Goal: Information Seeking & Learning: Check status

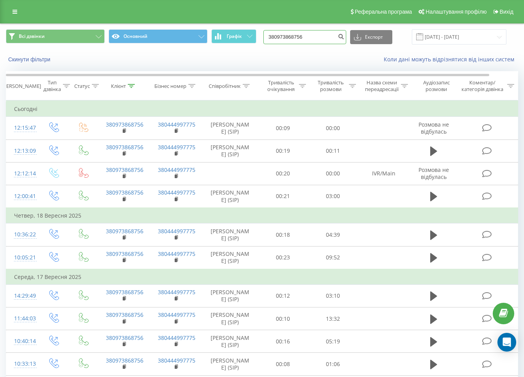
click at [325, 39] on input "380973868756" at bounding box center [304, 37] width 83 height 14
paste input "686021285"
type input "380686021285"
click at [344, 36] on icon "submit" at bounding box center [340, 35] width 7 height 5
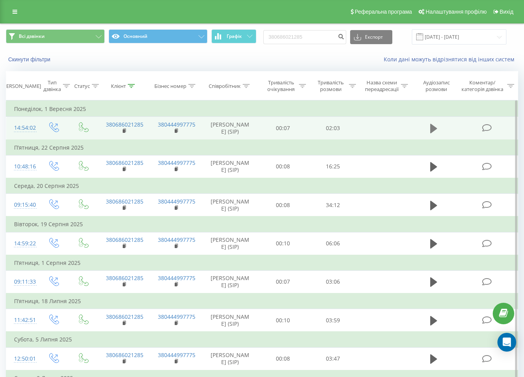
click at [431, 131] on icon at bounding box center [433, 128] width 7 height 9
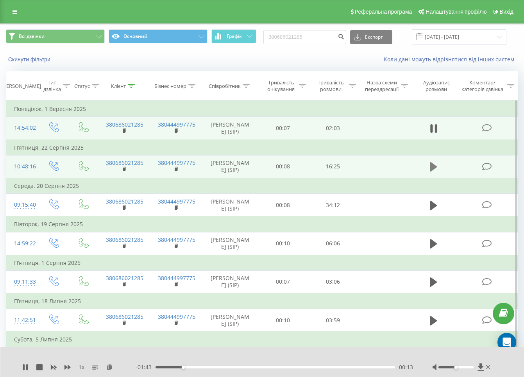
click at [431, 170] on icon at bounding box center [433, 166] width 7 height 9
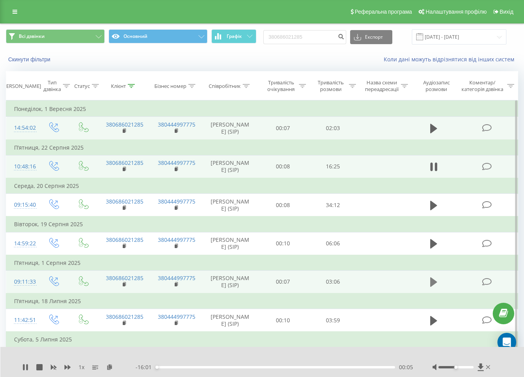
click at [430, 288] on button at bounding box center [434, 282] width 12 height 12
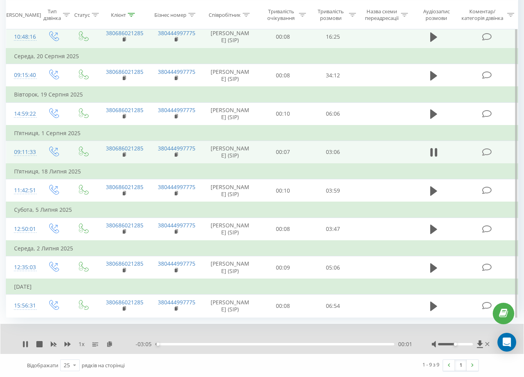
scroll to position [151, 0]
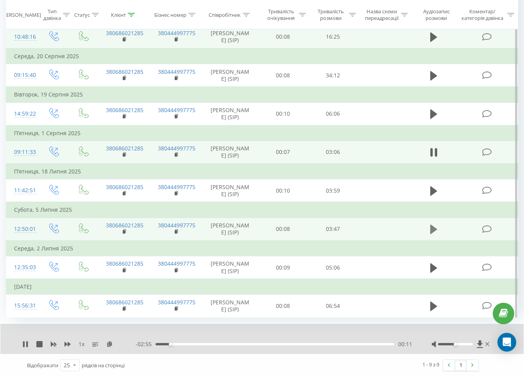
click at [433, 235] on icon at bounding box center [433, 229] width 7 height 11
click at [38, 342] on icon at bounding box center [39, 344] width 6 height 6
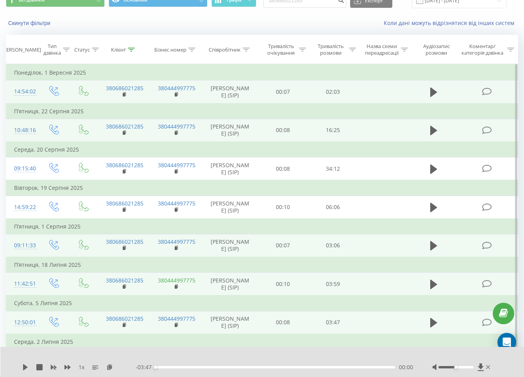
scroll to position [0, 0]
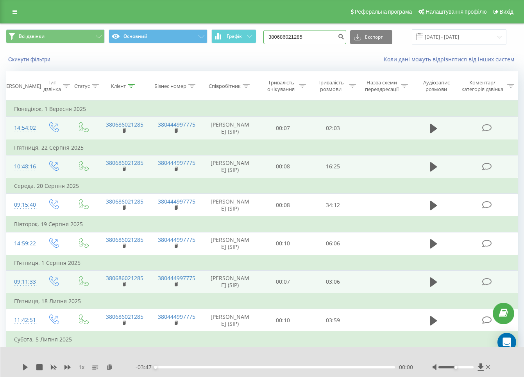
click at [315, 41] on input "380686021285" at bounding box center [304, 37] width 83 height 14
click at [317, 39] on input "380686021285" at bounding box center [304, 37] width 83 height 14
paste input "60869657"
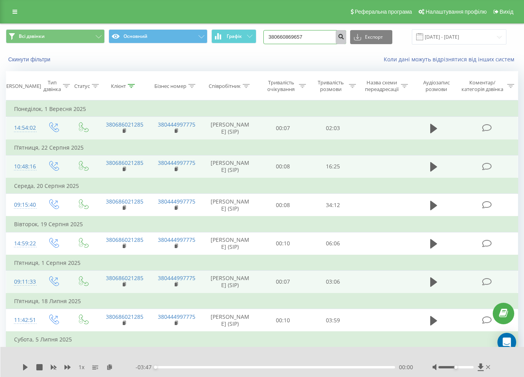
type input "380660869657"
click at [344, 36] on icon "submit" at bounding box center [340, 35] width 7 height 5
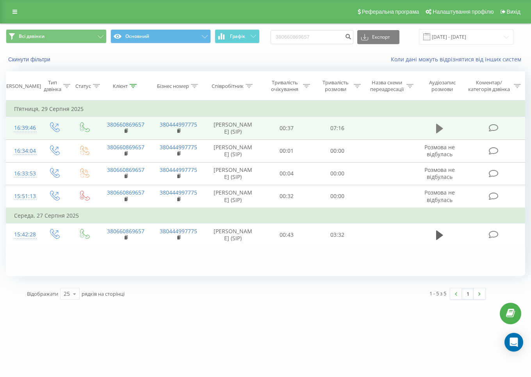
click at [443, 130] on icon at bounding box center [439, 128] width 7 height 11
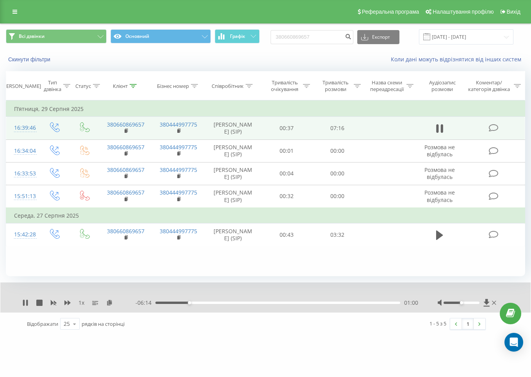
click at [245, 303] on div "01:00" at bounding box center [277, 302] width 245 height 2
click at [289, 302] on div "02:40" at bounding box center [277, 302] width 245 height 2
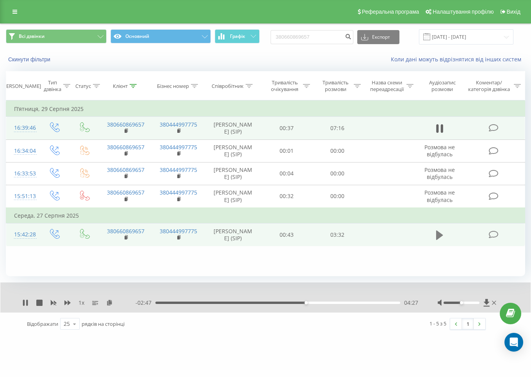
click at [438, 240] on icon at bounding box center [439, 234] width 7 height 9
click at [173, 302] on div "00:14" at bounding box center [277, 302] width 245 height 2
click at [195, 302] on div "00:32" at bounding box center [277, 302] width 245 height 2
click at [41, 301] on icon at bounding box center [39, 302] width 6 height 6
click at [303, 39] on input "380660869657" at bounding box center [312, 37] width 83 height 14
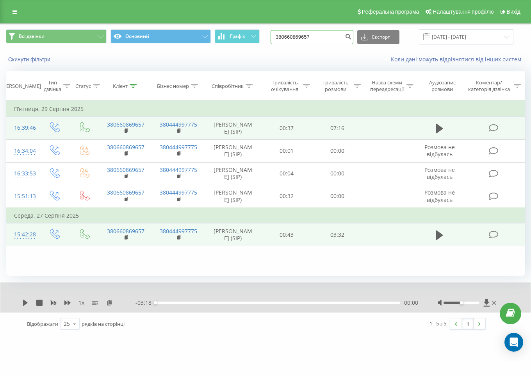
click at [303, 39] on input "380660869657" at bounding box center [312, 37] width 83 height 14
paste input "973868756"
type input "380973868756"
click at [351, 38] on icon "submit" at bounding box center [348, 35] width 7 height 5
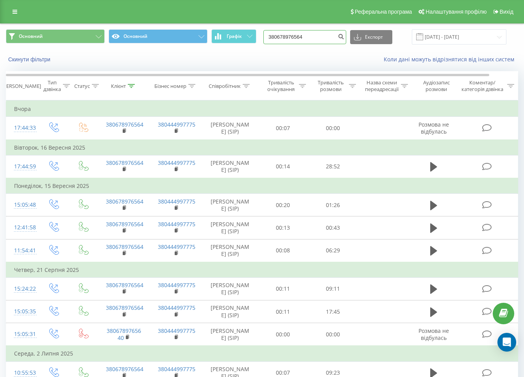
click at [316, 38] on input "380678976564" at bounding box center [304, 37] width 83 height 14
paste input "973868756"
type input "380973868756"
click at [344, 37] on icon "submit" at bounding box center [340, 35] width 7 height 5
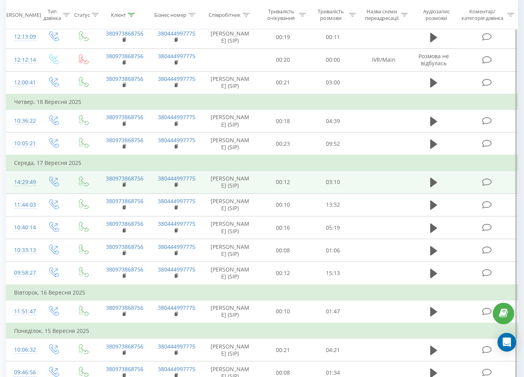
scroll to position [229, 0]
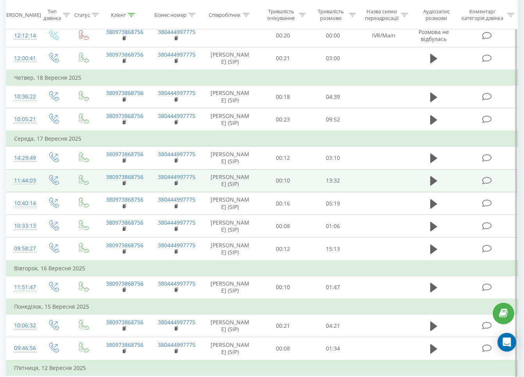
click at [353, 191] on td "13:32" at bounding box center [333, 180] width 50 height 23
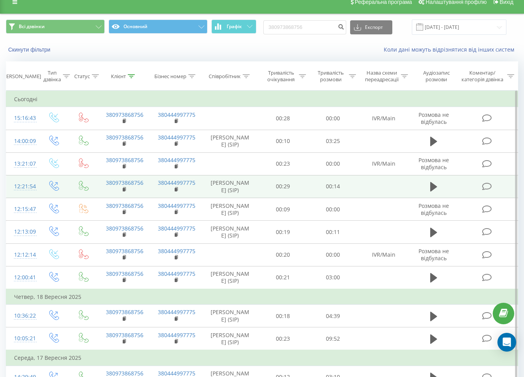
scroll to position [0, 0]
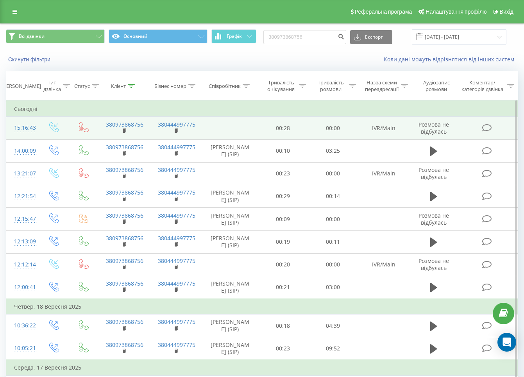
click at [121, 129] on td "380973868756" at bounding box center [124, 128] width 52 height 23
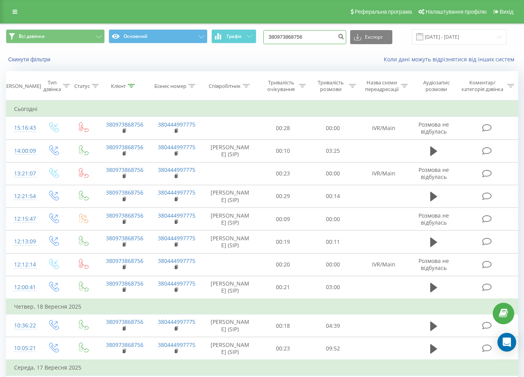
click at [294, 36] on input "380973868756" at bounding box center [304, 37] width 83 height 14
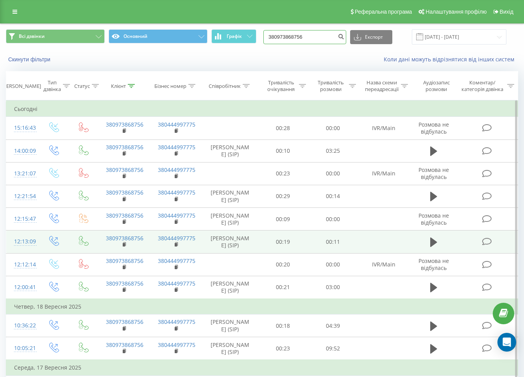
paste input "661169633"
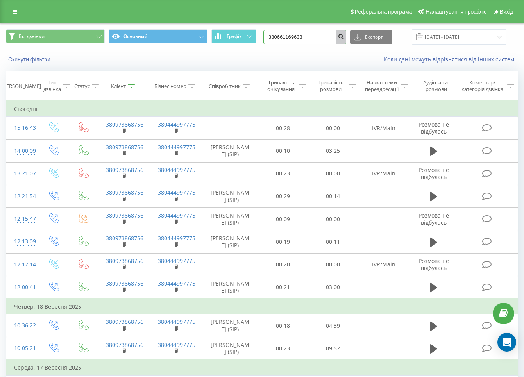
type input "380661169633"
click at [346, 36] on button "submit" at bounding box center [340, 37] width 11 height 14
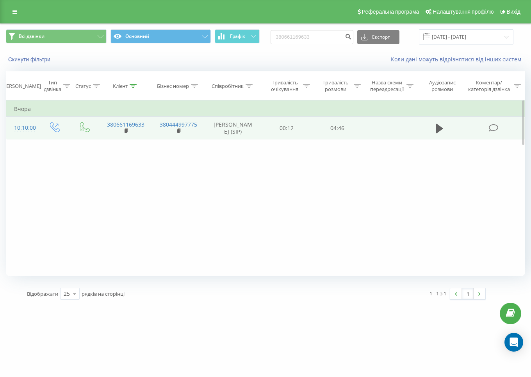
click at [446, 130] on td at bounding box center [439, 128] width 49 height 23
click at [437, 134] on button at bounding box center [440, 129] width 12 height 12
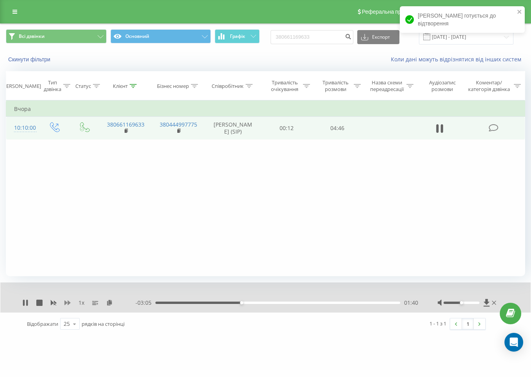
click at [67, 305] on icon at bounding box center [67, 302] width 6 height 6
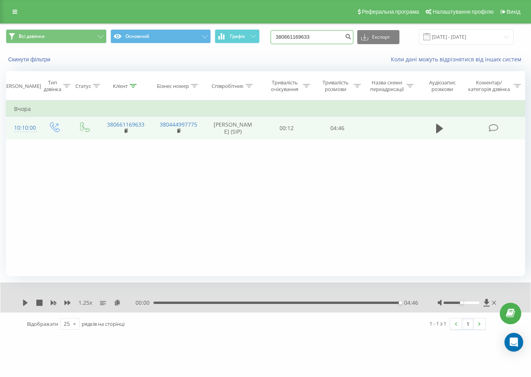
click at [333, 41] on input "380661169633" at bounding box center [312, 37] width 83 height 14
paste input "82463840"
type input "380682463840"
click at [351, 37] on icon "submit" at bounding box center [348, 35] width 7 height 5
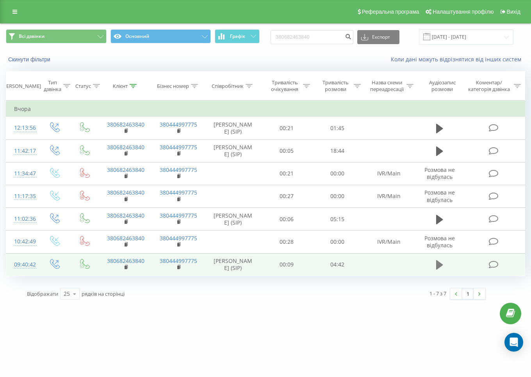
click at [436, 271] on button at bounding box center [440, 265] width 12 height 12
